Goal: Information Seeking & Learning: Learn about a topic

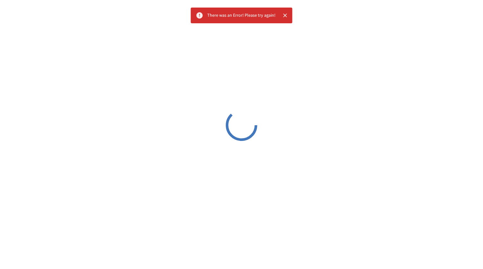
click at [185, 37] on div at bounding box center [241, 125] width 483 height 250
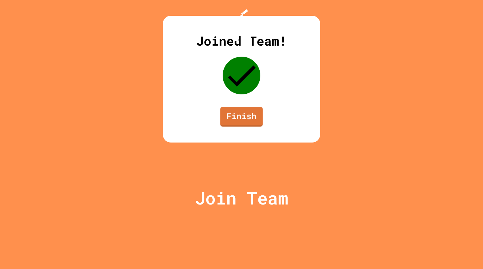
click at [244, 126] on link "Finish" at bounding box center [241, 117] width 42 height 20
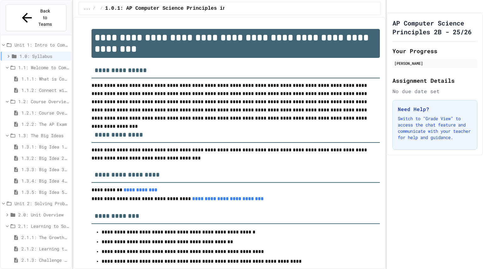
scroll to position [92, 0]
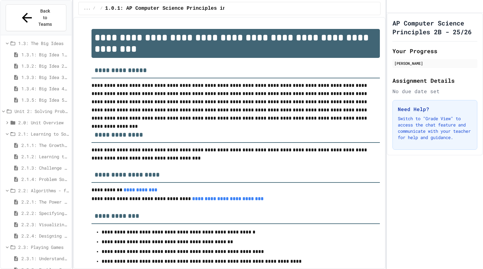
click at [25, 254] on div "2.3.1: Understanding Games with Flowcharts" at bounding box center [36, 258] width 71 height 9
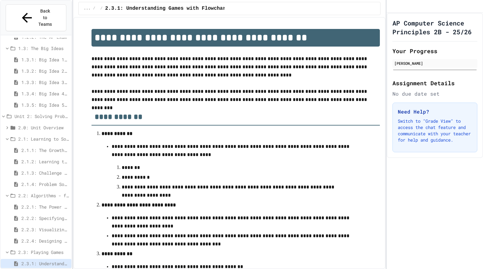
scroll to position [221, 0]
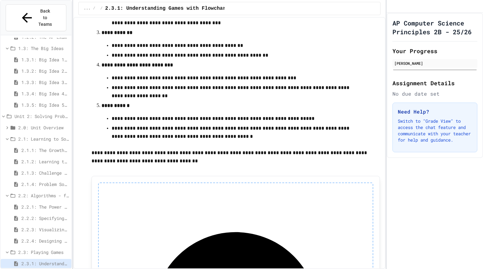
click at [46, 225] on div "2.2.3: Visualizing Logic with Flowcharts" at bounding box center [36, 230] width 71 height 11
click at [45, 226] on span "2.2.3: Visualizing Logic with Flowcharts" at bounding box center [44, 229] width 47 height 7
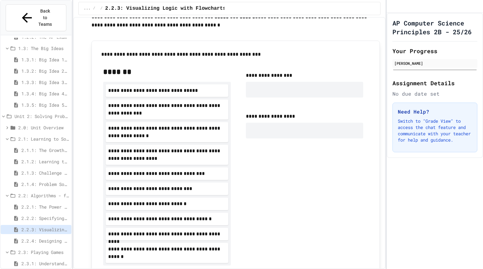
scroll to position [202, 0]
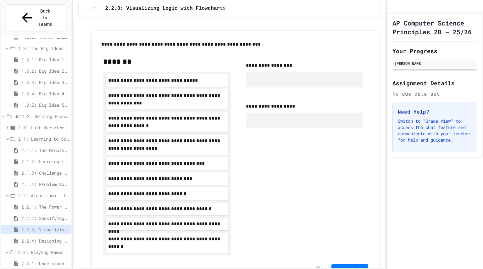
click at [32, 215] on span "2.2.2: Specifying Ideas with Pseudocode" at bounding box center [44, 218] width 47 height 7
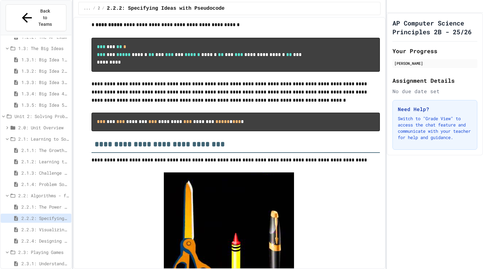
scroll to position [506, 0]
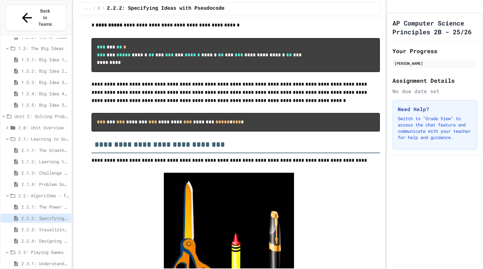
click at [30, 203] on span "2.2.1: The Power of Algorithms" at bounding box center [44, 206] width 47 height 7
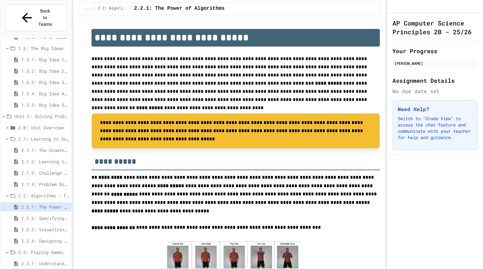
click at [39, 226] on span "2.2.3: Visualizing Logic with Flowcharts" at bounding box center [44, 229] width 47 height 7
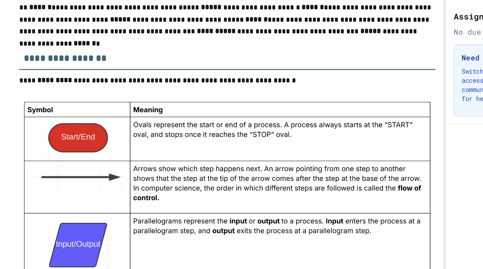
scroll to position [436, 0]
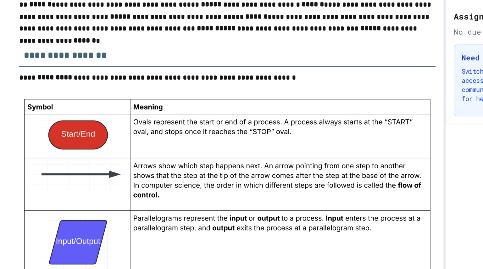
click at [146, 171] on img at bounding box center [235, 250] width 288 height 224
